Goal: Task Accomplishment & Management: Manage account settings

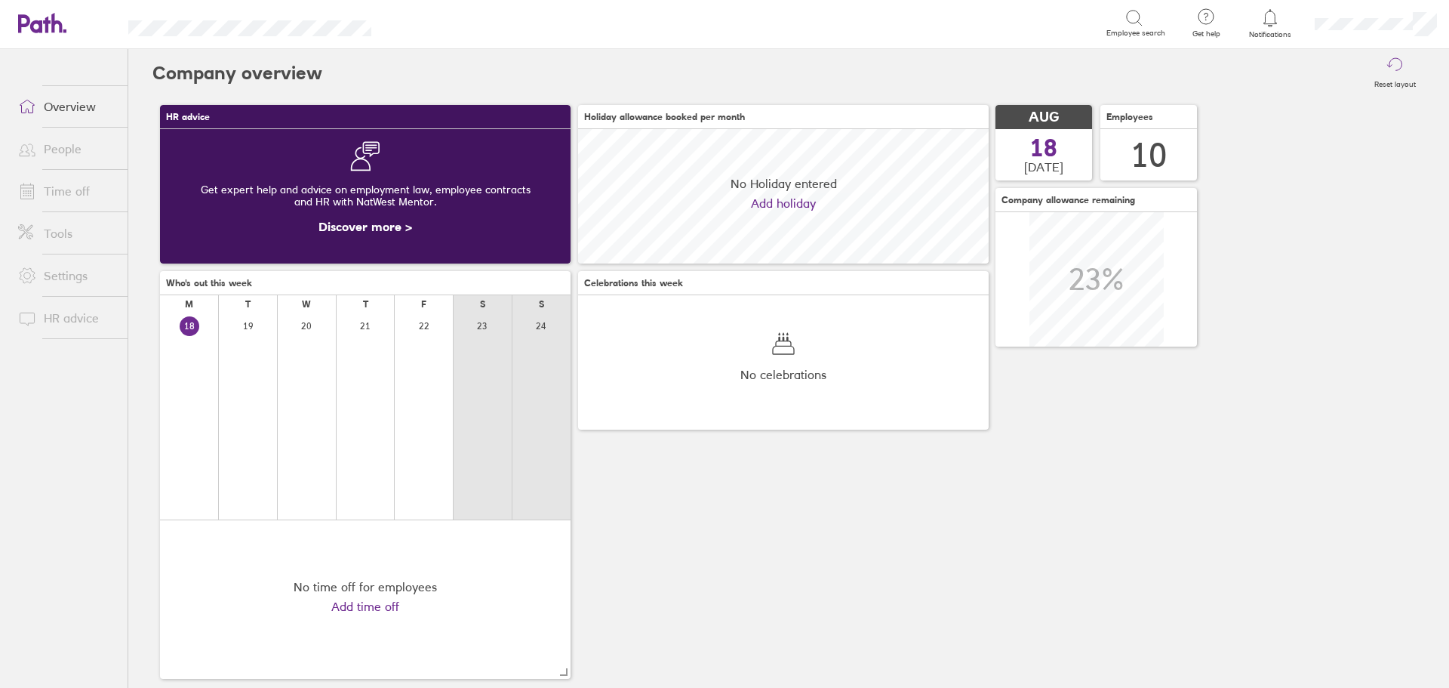
scroll to position [134, 411]
click at [50, 146] on link "People" at bounding box center [67, 149] width 122 height 30
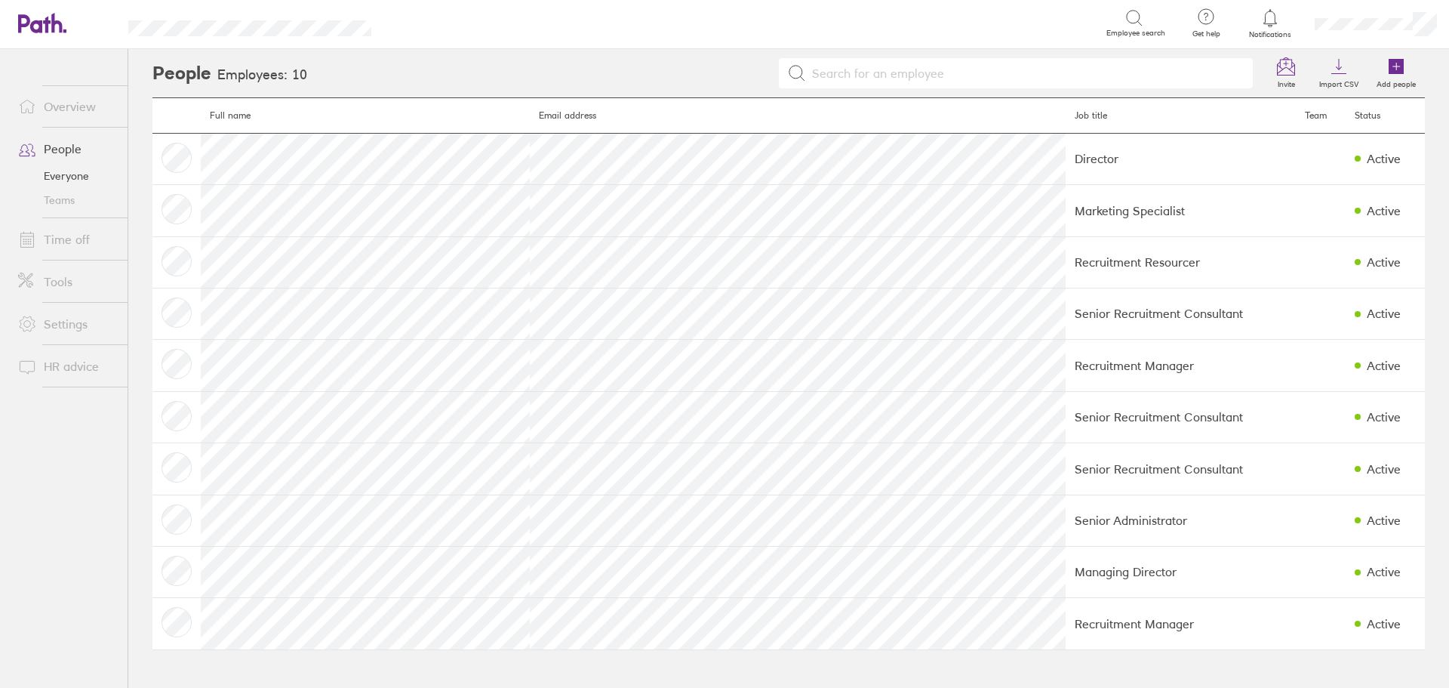
click at [60, 238] on link "Time off" at bounding box center [67, 239] width 122 height 30
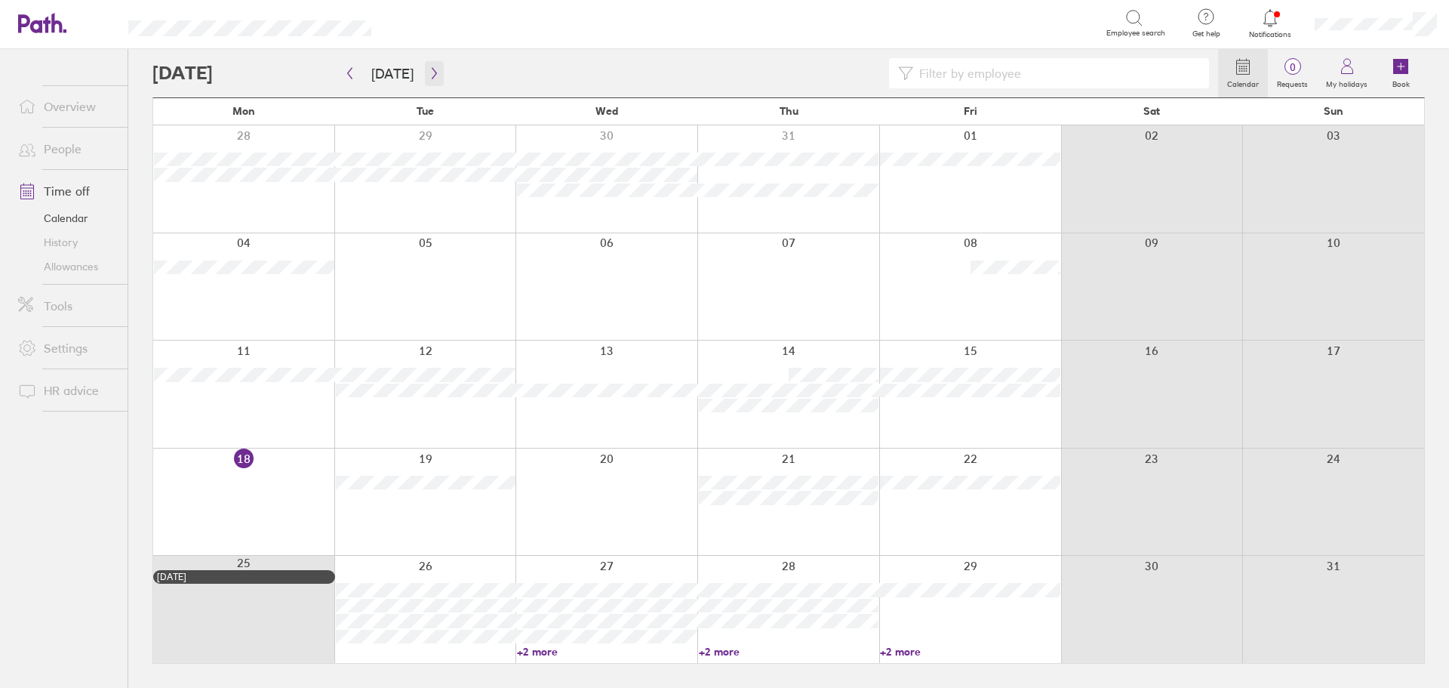
click at [427, 66] on button "button" at bounding box center [434, 73] width 19 height 25
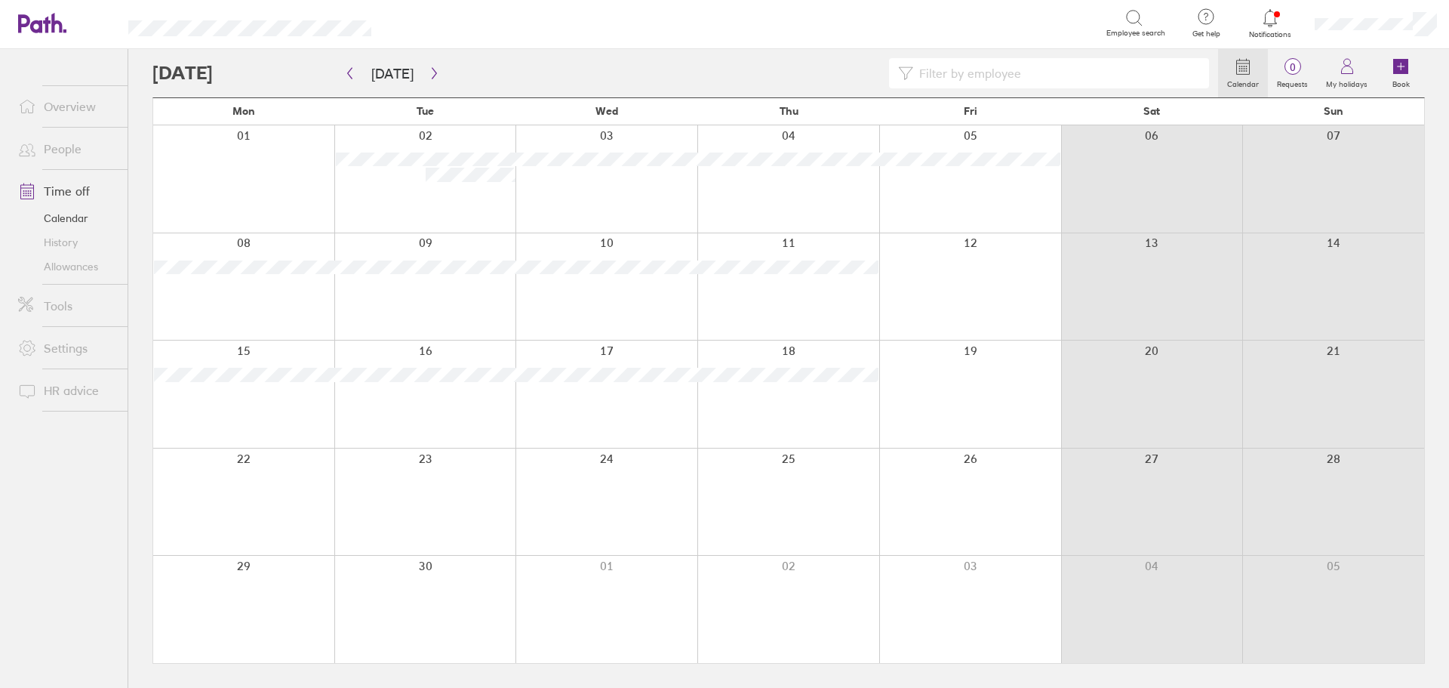
click at [49, 104] on link "Overview" at bounding box center [67, 106] width 122 height 30
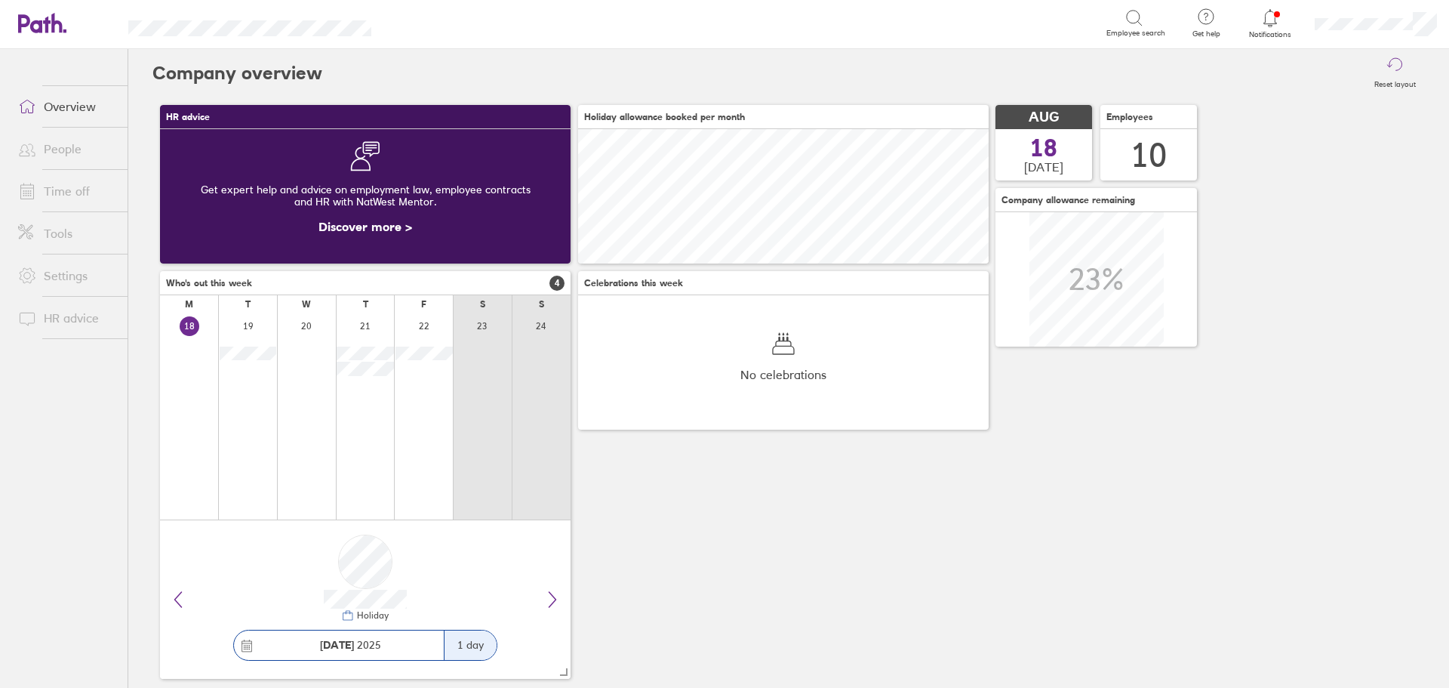
scroll to position [134, 411]
click at [63, 189] on link "Time off" at bounding box center [67, 191] width 122 height 30
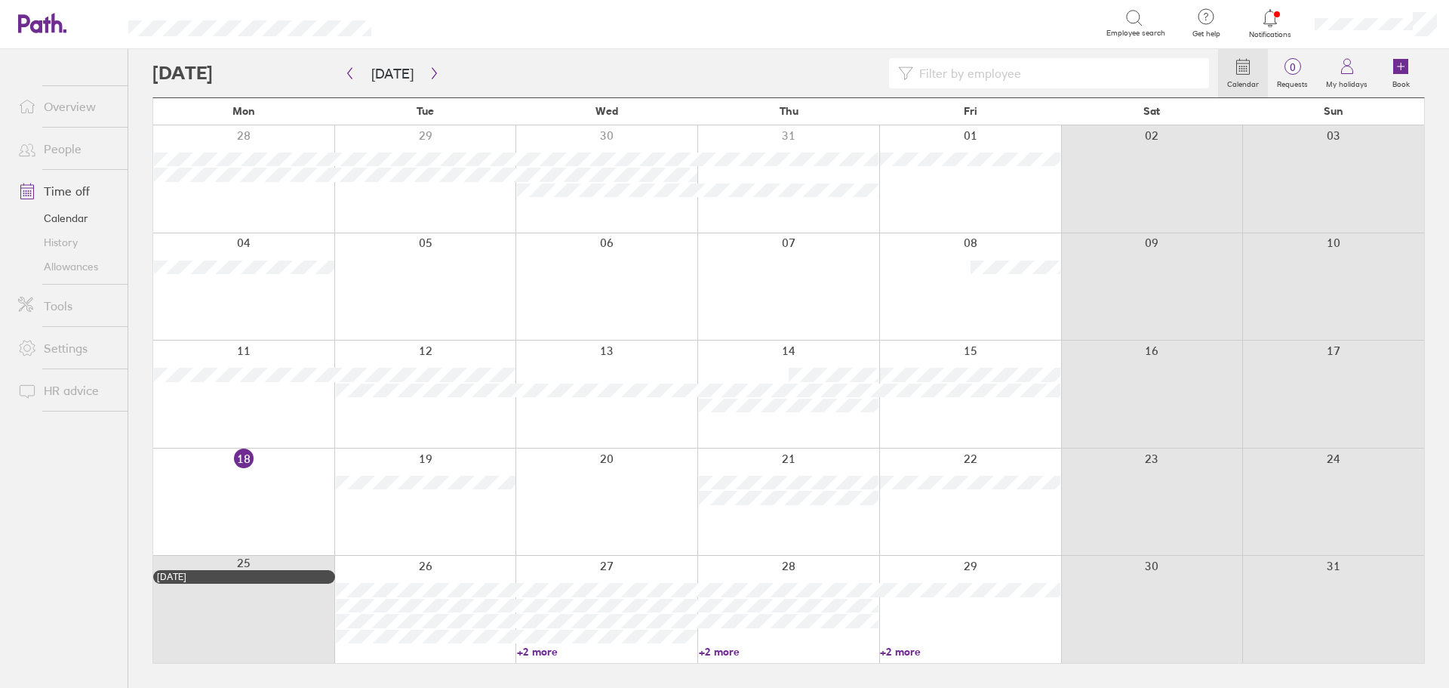
click at [69, 268] on link "Allowances" at bounding box center [67, 266] width 122 height 24
